Goal: Find specific page/section: Find specific page/section

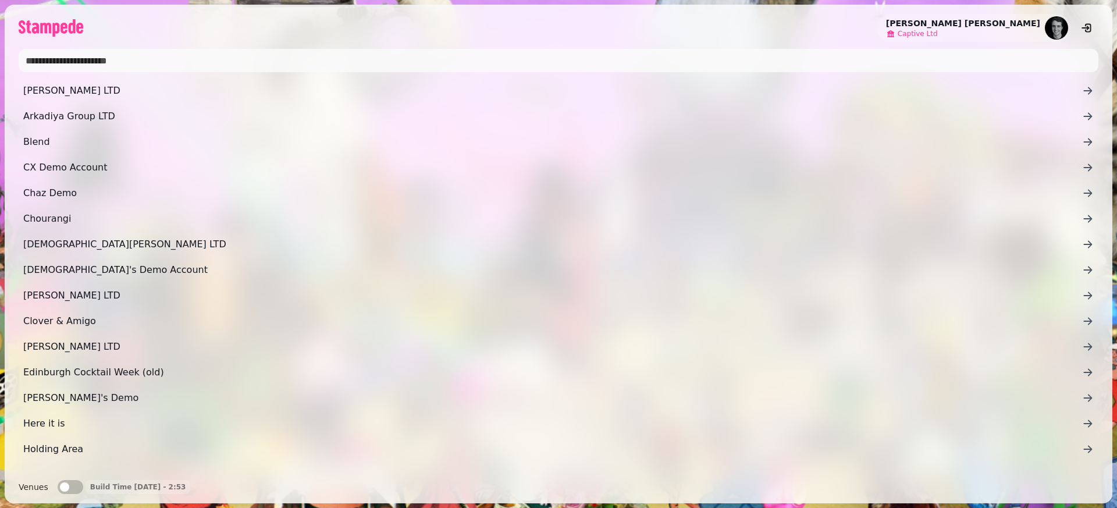
click at [937, 37] on span "Captive Ltd" at bounding box center [917, 33] width 40 height 9
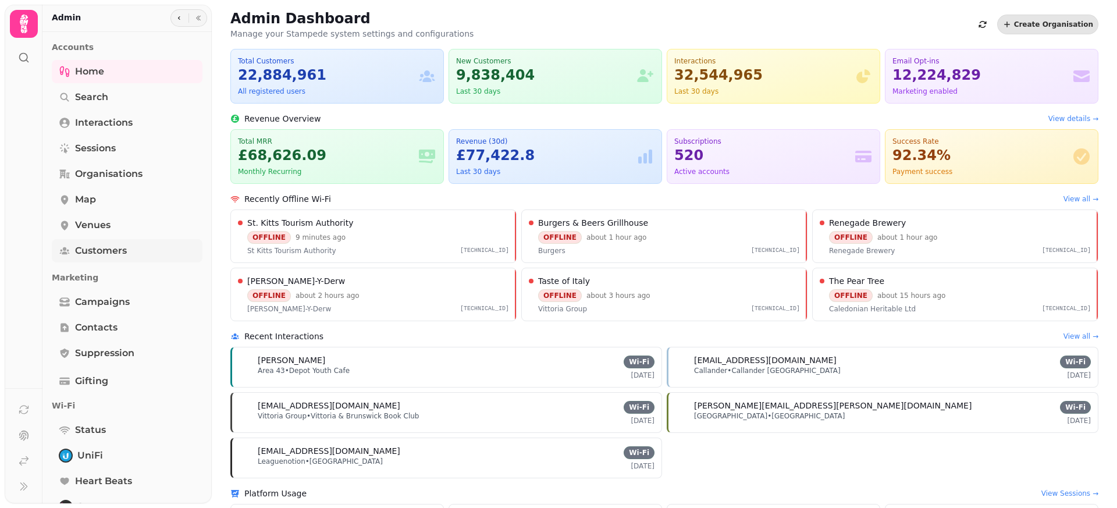
click at [124, 253] on span "Customers" at bounding box center [101, 251] width 52 height 14
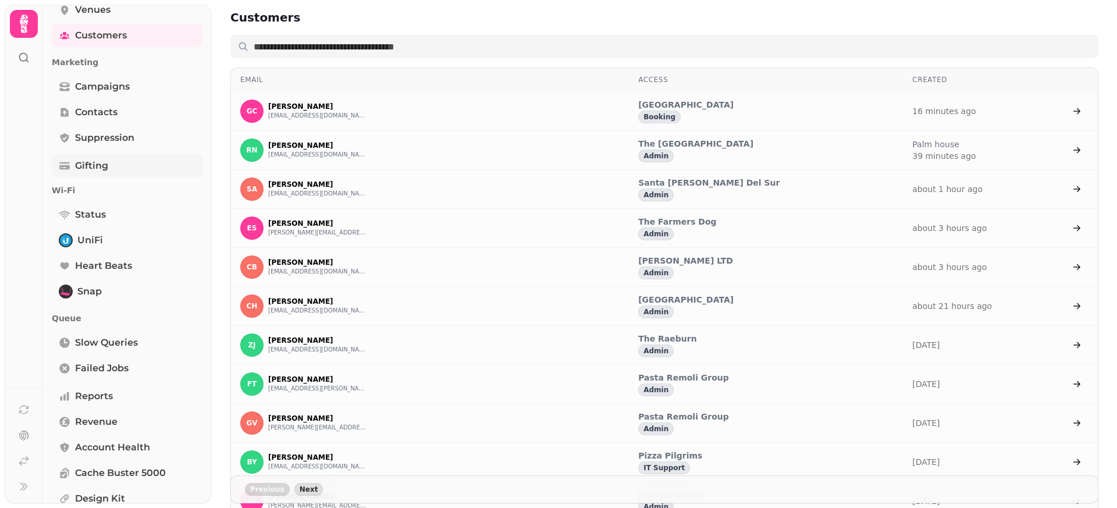
scroll to position [292, 0]
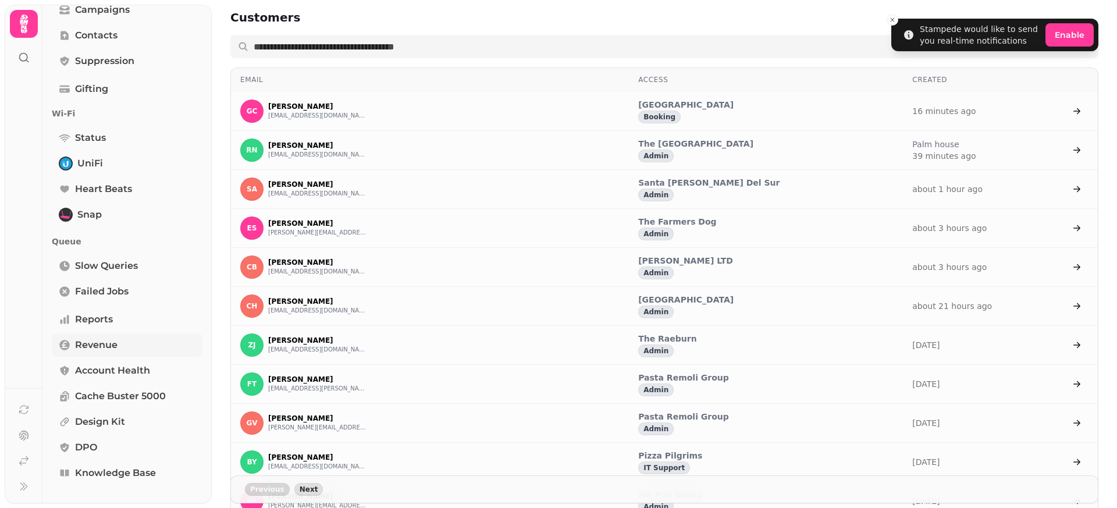
click at [115, 352] on link "Revenue" at bounding box center [127, 344] width 151 height 23
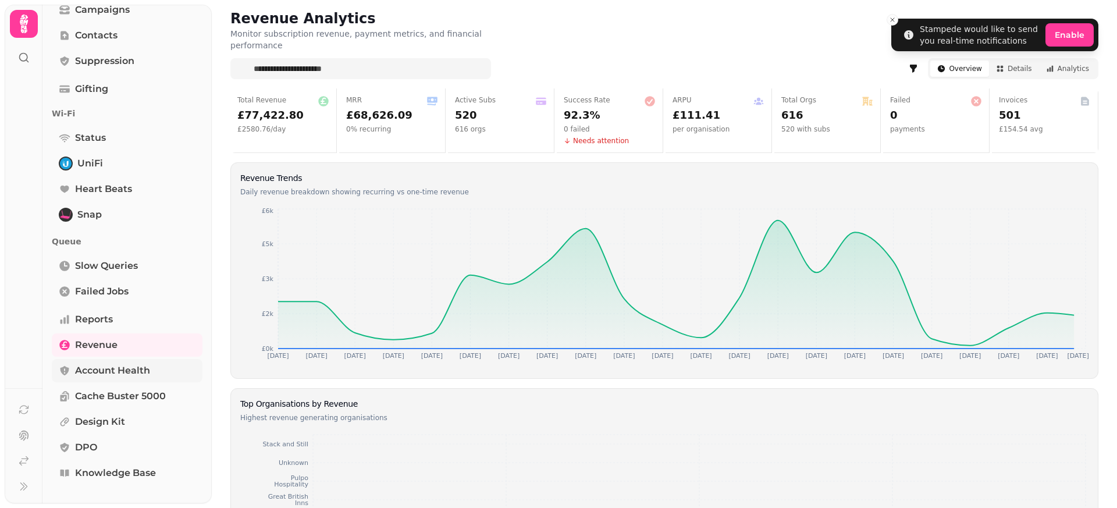
click at [115, 372] on span "Account Health" at bounding box center [112, 370] width 75 height 14
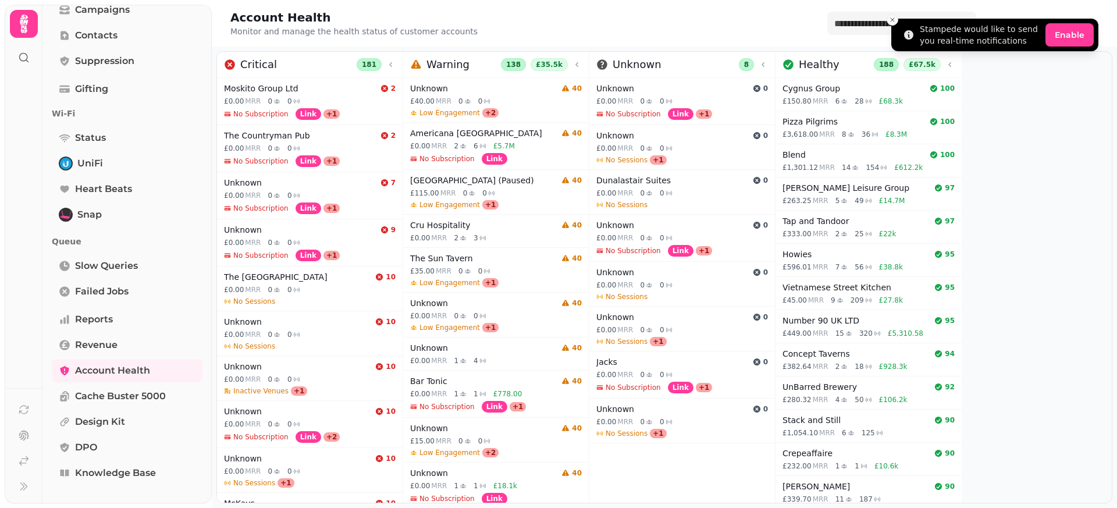
click at [896, 22] on button "Close toast" at bounding box center [892, 20] width 12 height 12
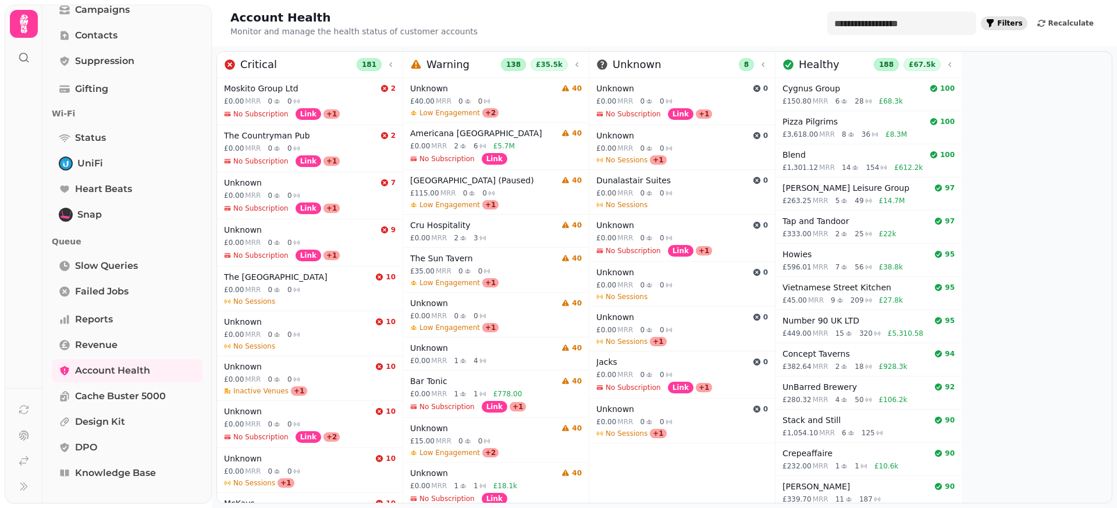
click at [1017, 18] on button "Filters" at bounding box center [1003, 23] width 46 height 14
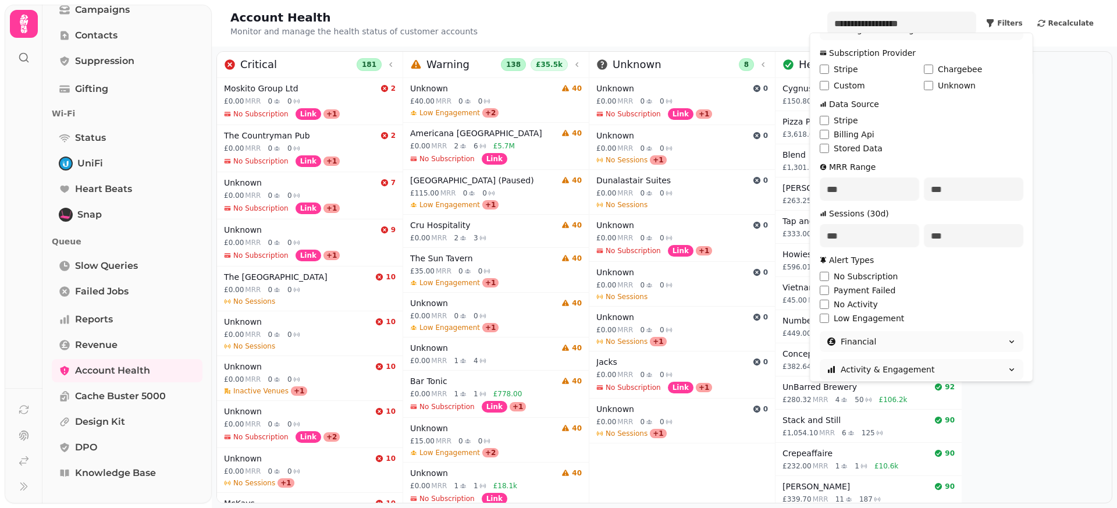
scroll to position [142, 0]
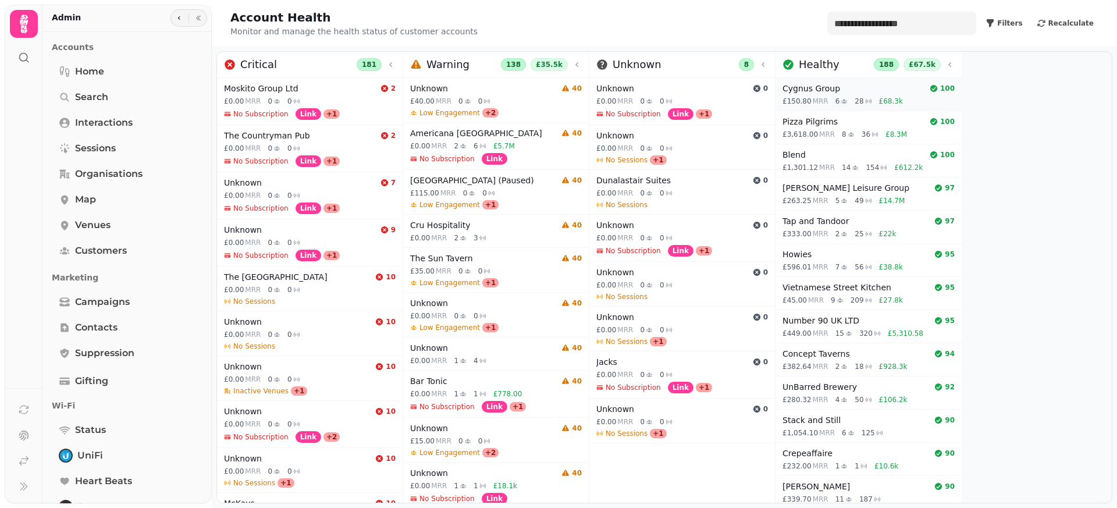
click at [819, 88] on h4 "Cygnus Group" at bounding box center [853, 89] width 142 height 12
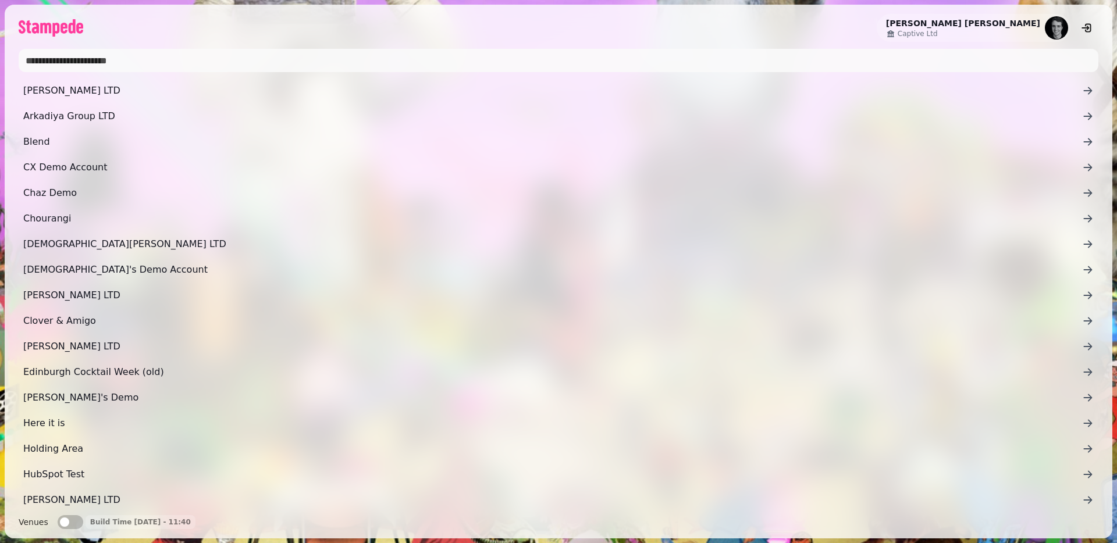
click at [48, 60] on input "text" at bounding box center [558, 60] width 1079 height 23
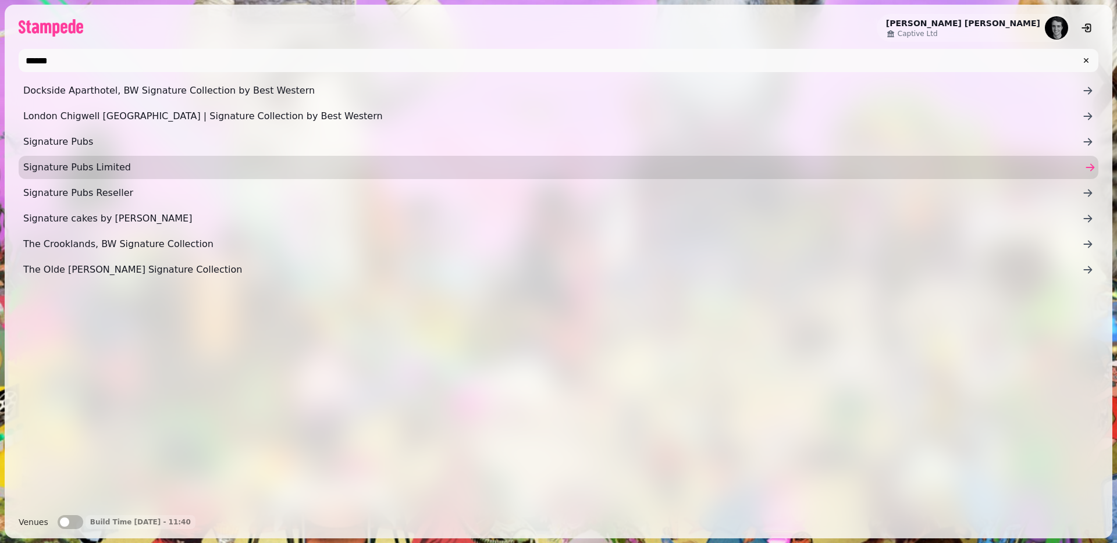
type input "******"
click at [54, 166] on span "Signature Pubs Limited" at bounding box center [552, 168] width 1058 height 14
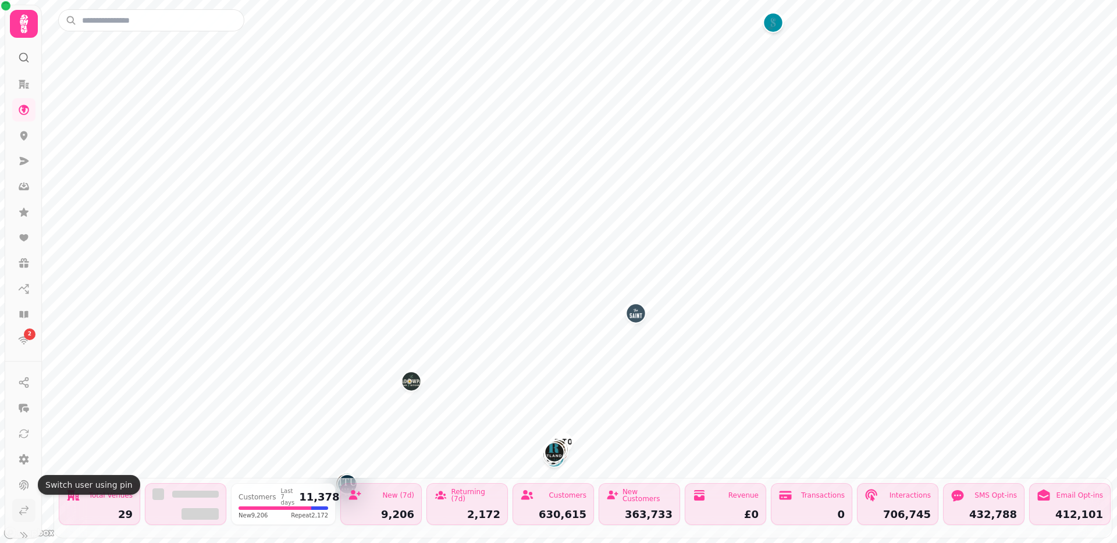
scroll to position [15, 0]
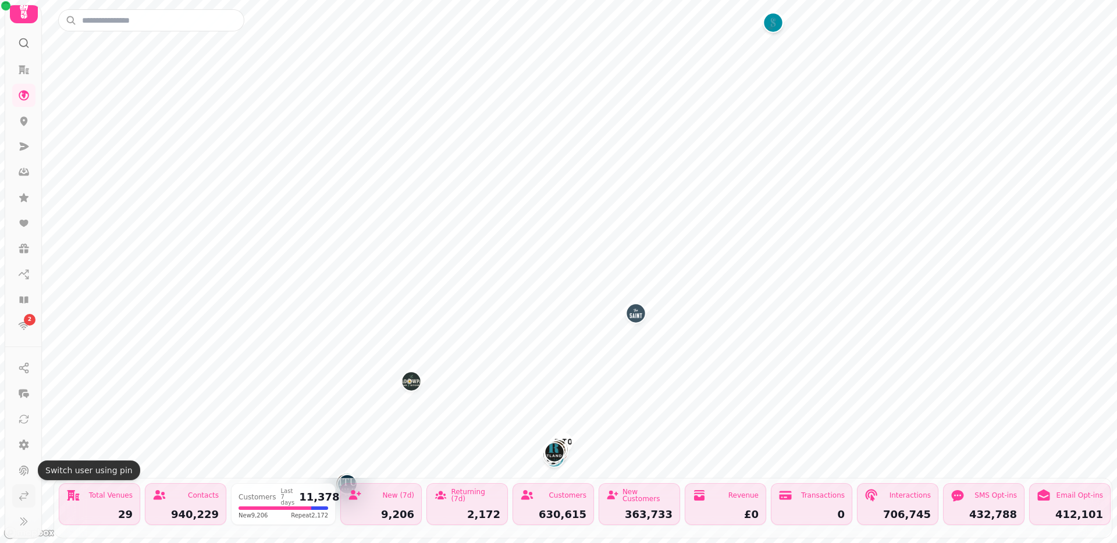
click at [24, 493] on icon at bounding box center [24, 496] width 12 height 12
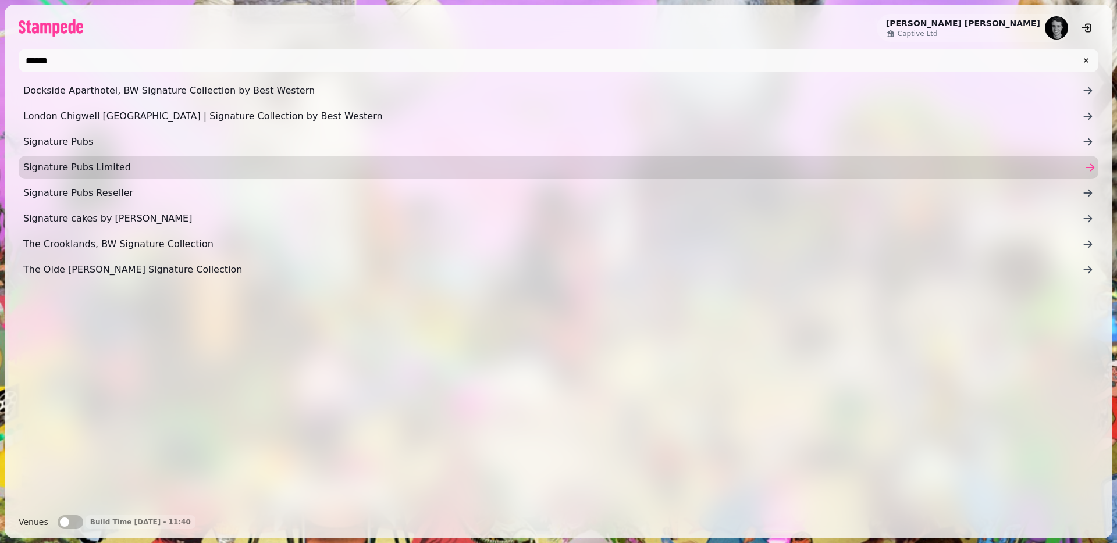
click at [101, 161] on span "Signature Pubs Limited" at bounding box center [552, 168] width 1058 height 14
